Goal: Task Accomplishment & Management: Manage account settings

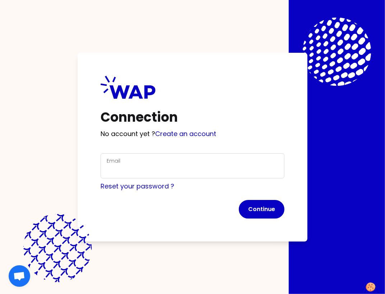
click at [169, 143] on div "Connection No account yet ? Create an account Email Reset your password ? Conti…" at bounding box center [193, 147] width 230 height 189
click at [170, 135] on link "Create an account" at bounding box center [185, 133] width 61 height 9
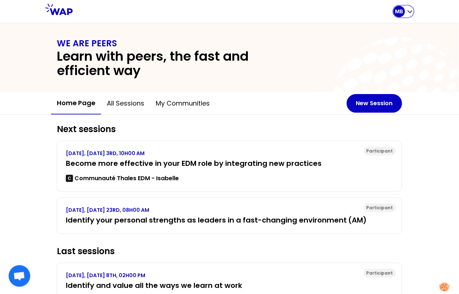
click at [402, 11] on p "MB" at bounding box center [399, 11] width 8 height 7
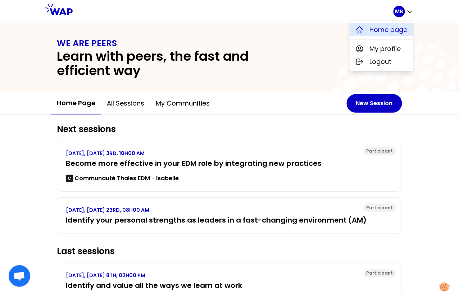
click at [380, 28] on span "Home page" at bounding box center [388, 30] width 38 height 10
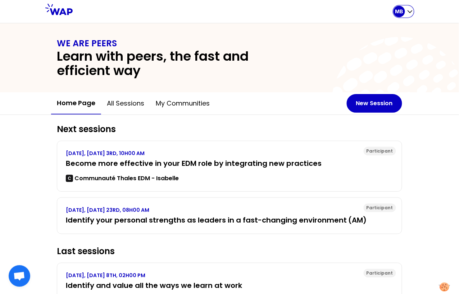
click at [405, 15] on div "MB" at bounding box center [403, 11] width 20 height 11
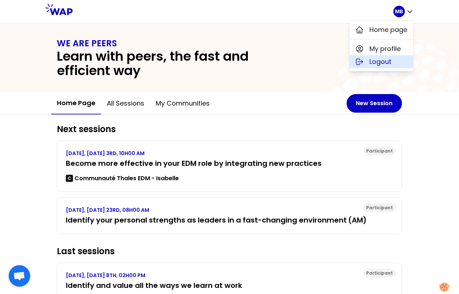
click at [382, 61] on span "Logout" at bounding box center [380, 62] width 22 height 10
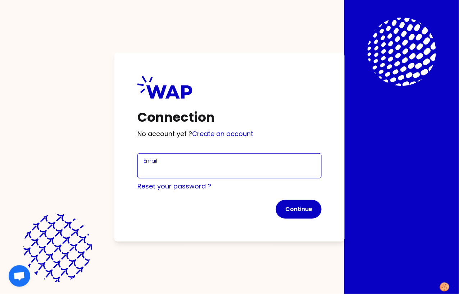
click at [172, 169] on input "Email" at bounding box center [229, 170] width 172 height 10
type input "marine.bourgeaud@wearepeers.com"
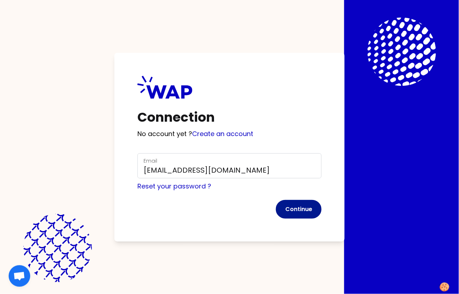
click at [303, 206] on button "Continue" at bounding box center [299, 209] width 46 height 19
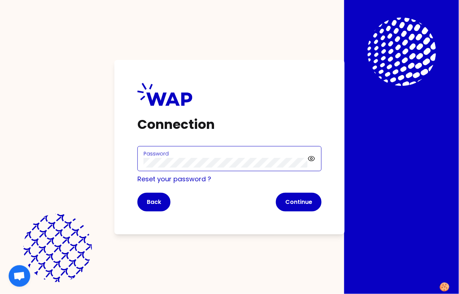
click at [105, 164] on div "Connection Password Reset your password ? Back Continue" at bounding box center [229, 147] width 459 height 294
click button "Continue" at bounding box center [299, 202] width 46 height 19
